Goal: Information Seeking & Learning: Learn about a topic

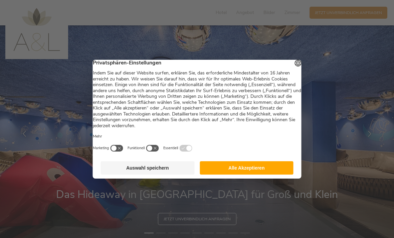
click at [248, 167] on button "Alle Akzeptieren" at bounding box center [247, 167] width 94 height 13
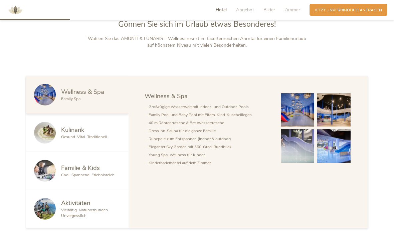
scroll to position [287, 0]
click at [290, 160] on img at bounding box center [298, 147] width 34 height 34
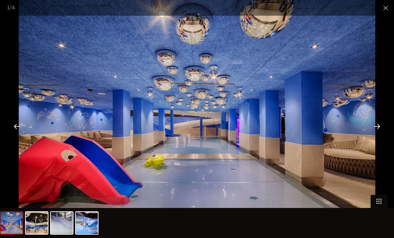
click at [386, 8] on span at bounding box center [386, 8] width 17 height 16
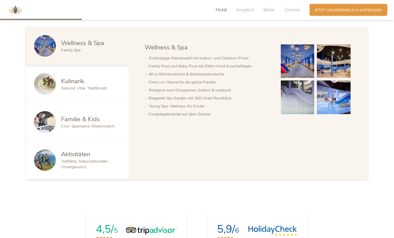
scroll to position [337, 0]
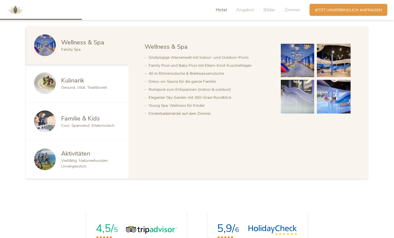
click at [76, 127] on div "Familie & Kids Cool. Spannend. Erlebnisreich" at bounding box center [77, 122] width 103 height 38
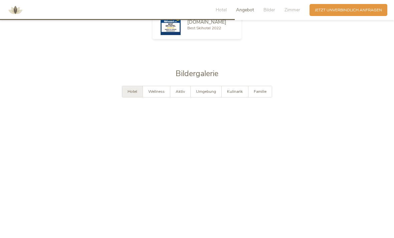
scroll to position [976, 0]
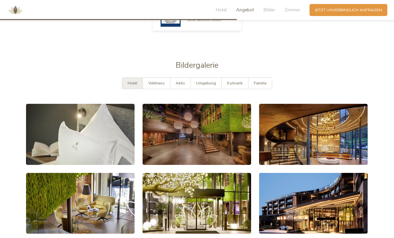
click at [57, 137] on link at bounding box center [80, 134] width 109 height 61
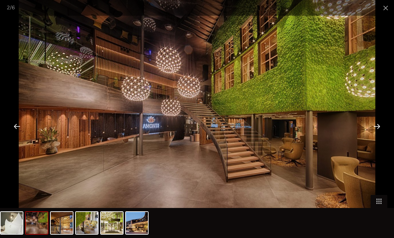
click at [385, 11] on span at bounding box center [386, 8] width 17 height 16
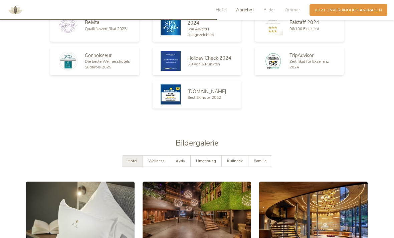
scroll to position [899, 0]
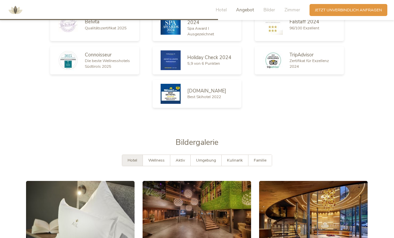
click at [185, 163] on span "Aktiv" at bounding box center [180, 160] width 9 height 5
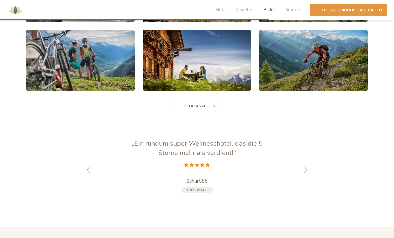
click at [208, 109] on span "mehr anzeigen" at bounding box center [199, 107] width 32 height 6
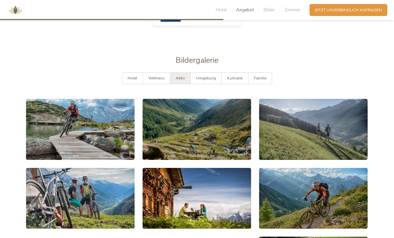
scroll to position [981, 0]
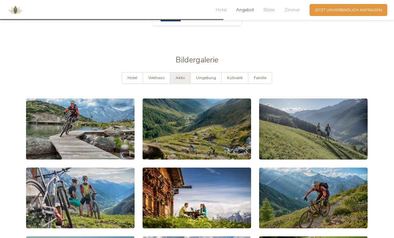
click at [266, 78] on div "Familie" at bounding box center [260, 78] width 23 height 11
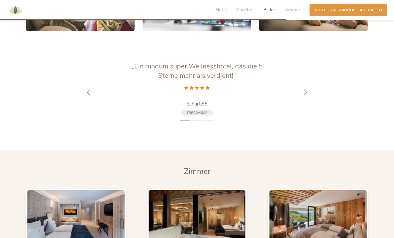
scroll to position [1180, 0]
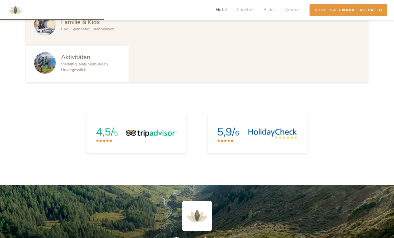
click at [269, 9] on span "Bilder" at bounding box center [270, 10] width 12 height 6
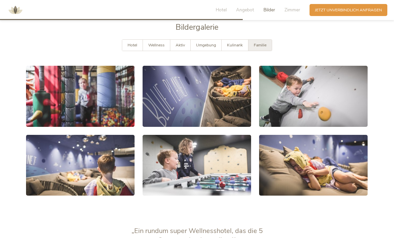
scroll to position [1014, 0]
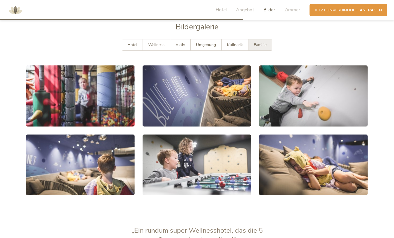
click at [209, 45] on div "Umgebung" at bounding box center [206, 44] width 31 height 11
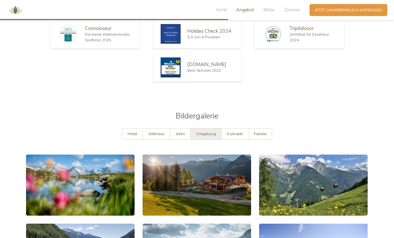
scroll to position [961, 0]
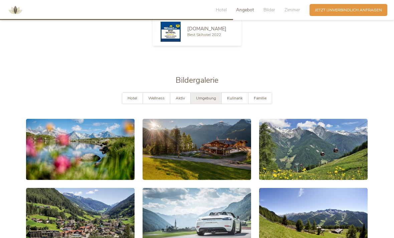
click at [223, 163] on link at bounding box center [197, 149] width 109 height 61
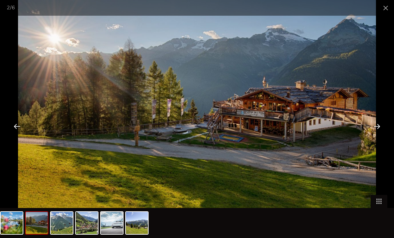
click at [383, 11] on span at bounding box center [386, 8] width 17 height 16
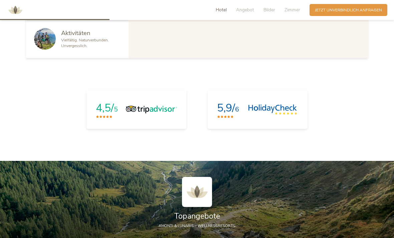
scroll to position [444, 0]
